Goal: Transaction & Acquisition: Purchase product/service

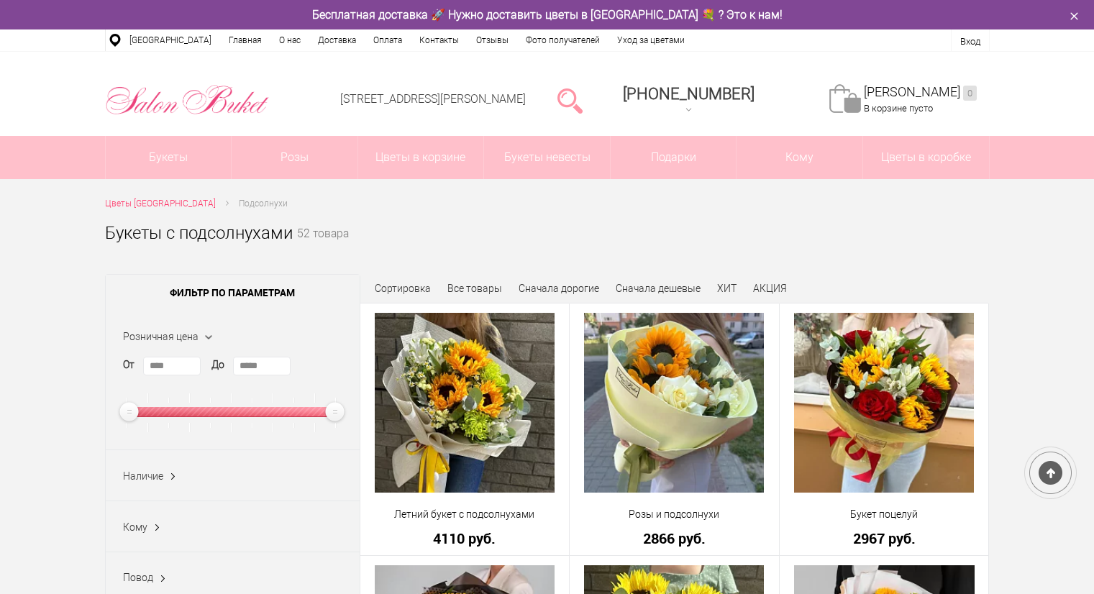
scroll to position [88, 0]
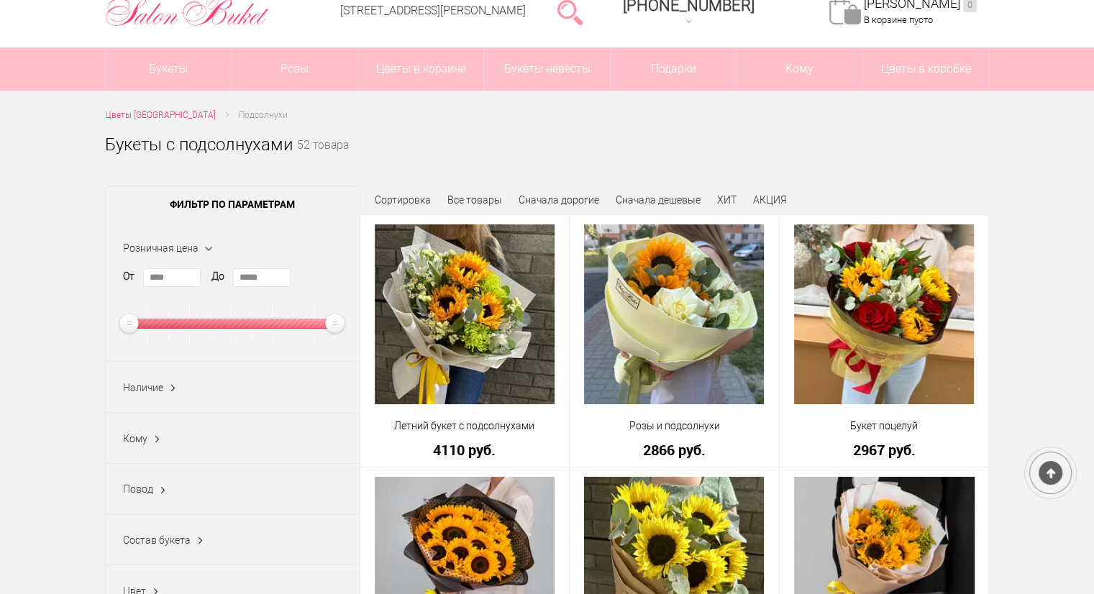
click at [659, 258] on img at bounding box center [674, 314] width 180 height 180
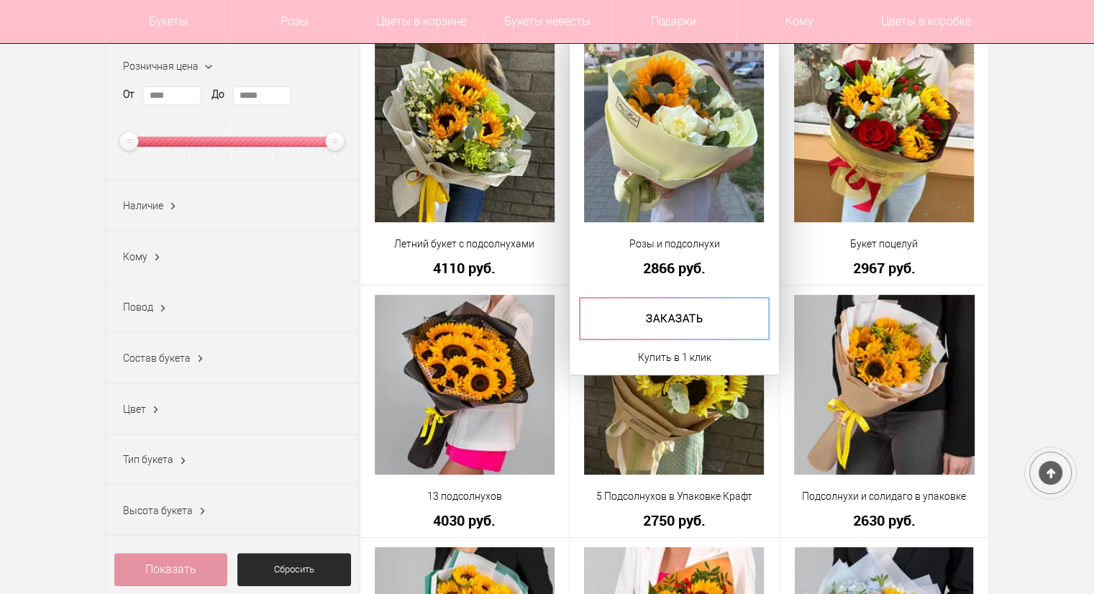
scroll to position [229, 0]
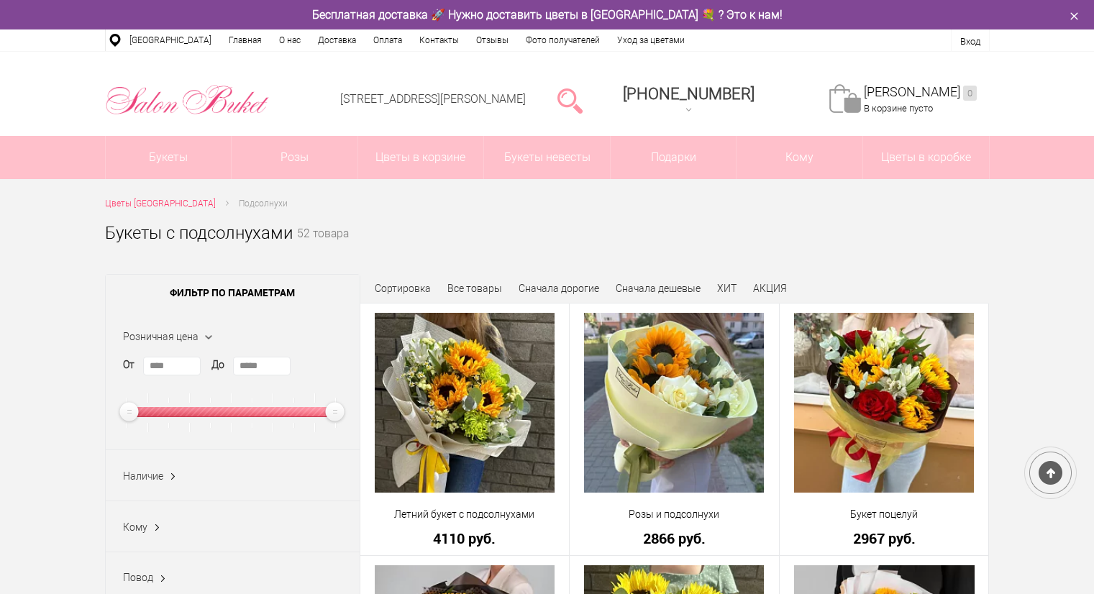
scroll to position [273, 0]
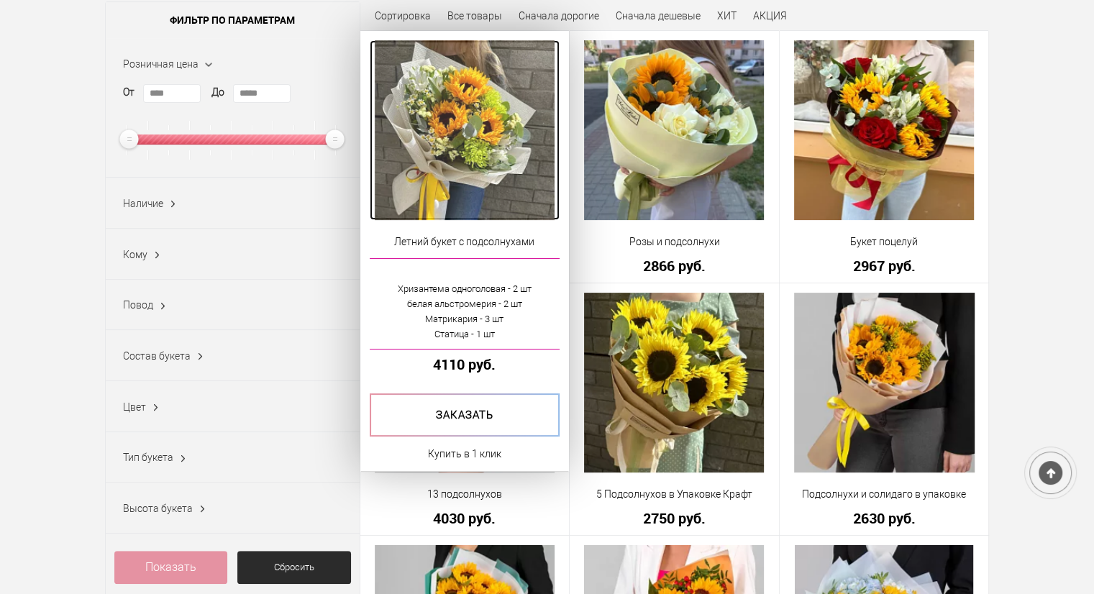
click at [464, 120] on img at bounding box center [465, 130] width 180 height 180
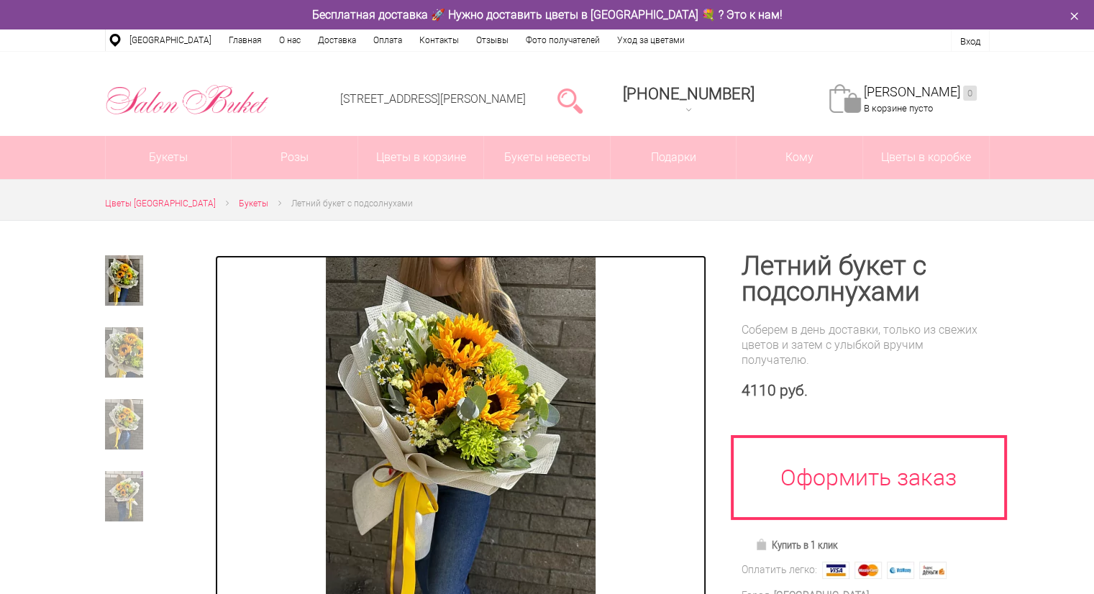
click at [470, 396] on img at bounding box center [461, 435] width 270 height 360
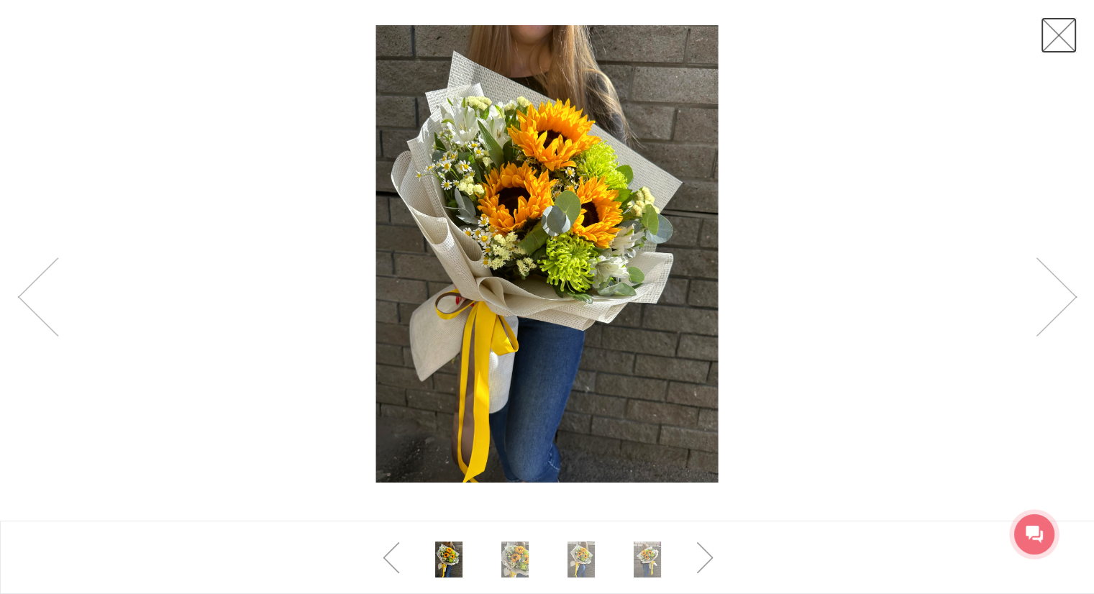
click at [1055, 29] on link at bounding box center [1059, 35] width 36 height 36
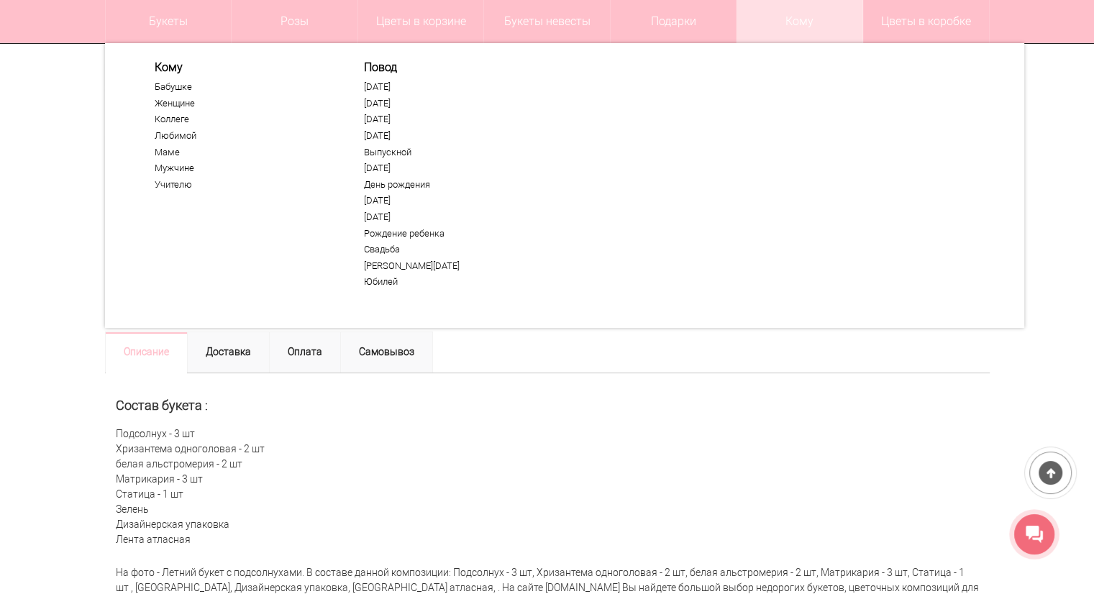
scroll to position [342, 0]
